Goal: Transaction & Acquisition: Subscribe to service/newsletter

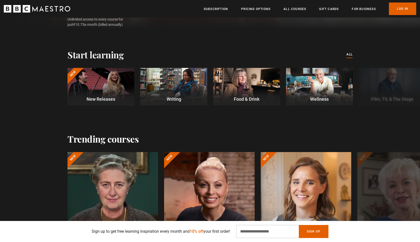
scroll to position [128, 0]
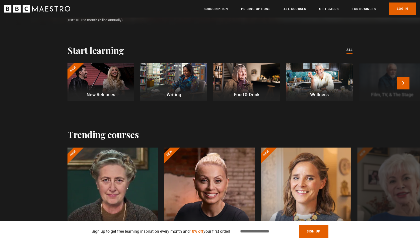
click at [176, 81] on div at bounding box center [173, 82] width 67 height 38
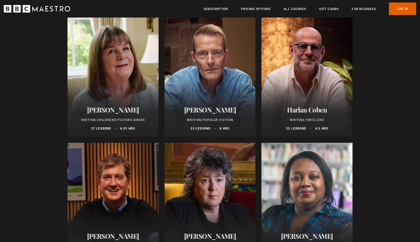
scroll to position [281, 0]
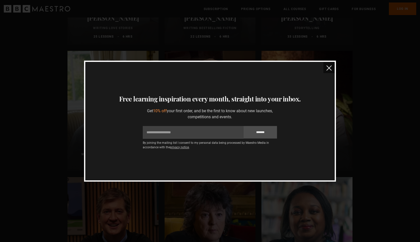
click at [330, 68] on img "close" at bounding box center [328, 67] width 5 height 5
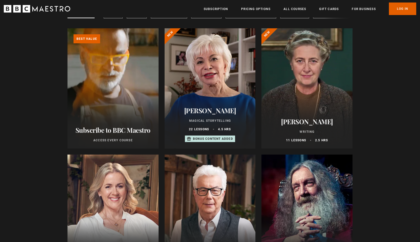
scroll to position [0, 0]
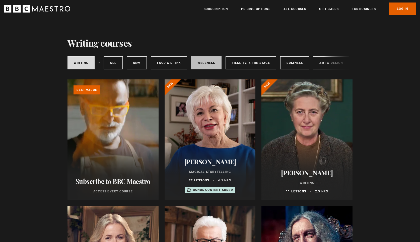
click at [211, 62] on link "Wellness" at bounding box center [206, 62] width 30 height 13
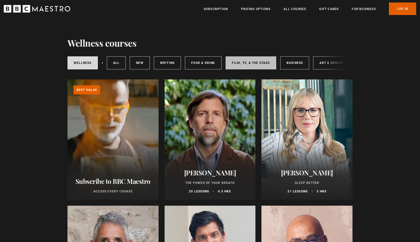
click at [248, 62] on link "Film, TV, & The Stage" at bounding box center [250, 62] width 51 height 13
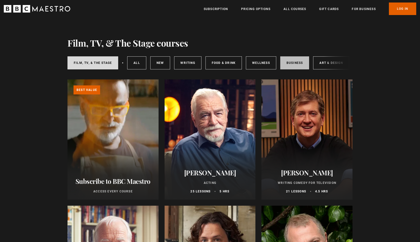
click at [298, 67] on link "Business" at bounding box center [294, 62] width 29 height 13
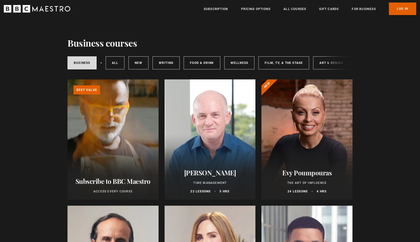
click at [331, 61] on div "Business All courses New courses Writing Food & Drink Wellness Film, TV, & The …" at bounding box center [209, 62] width 285 height 17
click at [324, 64] on div "Business All courses New courses Writing Food & Drink Wellness Film, TV, & The …" at bounding box center [209, 62] width 285 height 17
click at [324, 64] on link "Art & Design" at bounding box center [331, 62] width 36 height 13
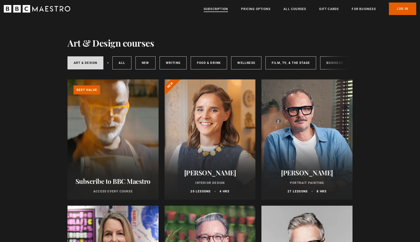
click at [218, 9] on link "Subscription" at bounding box center [216, 9] width 24 height 5
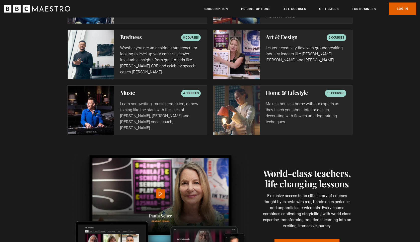
scroll to position [946, 0]
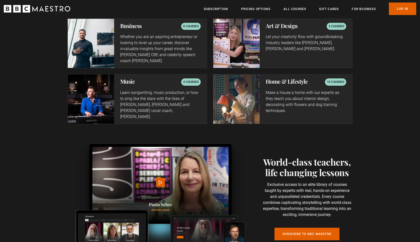
click at [153, 80] on div "Music 4 courses Learn songwriting, music production, or how to sing like the st…" at bounding box center [160, 98] width 93 height 49
click at [126, 79] on h2 "Music" at bounding box center [127, 81] width 15 height 6
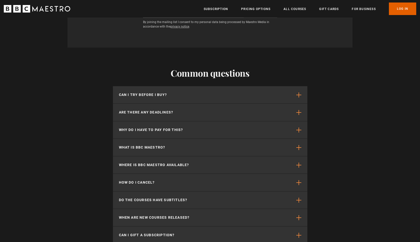
scroll to position [1125, 0]
